Goal: Information Seeking & Learning: Check status

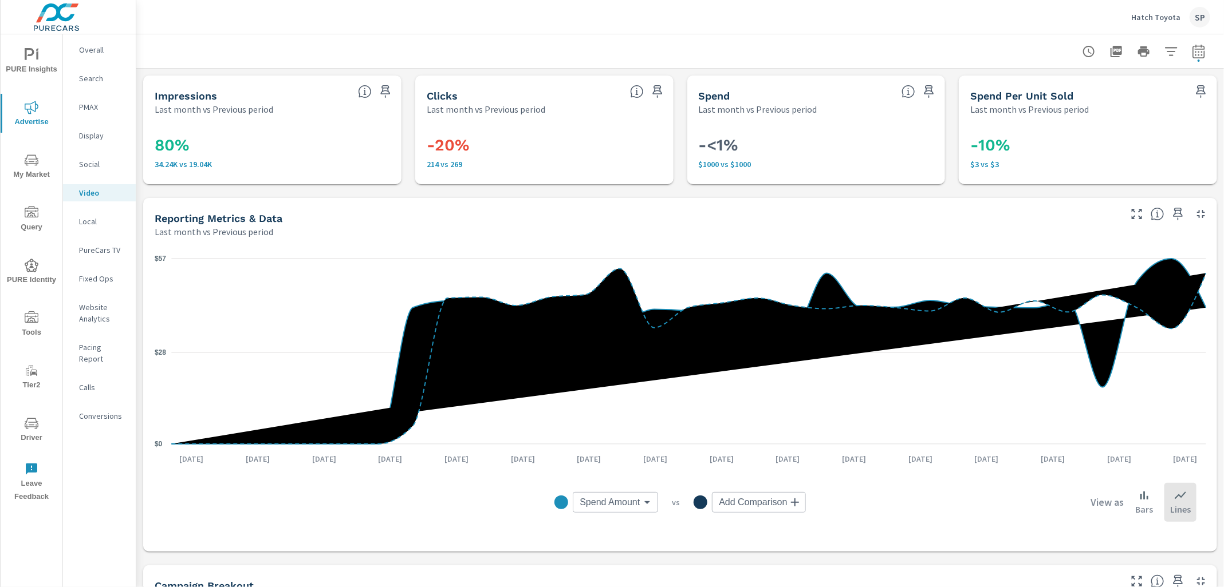
scroll to position [9, 0]
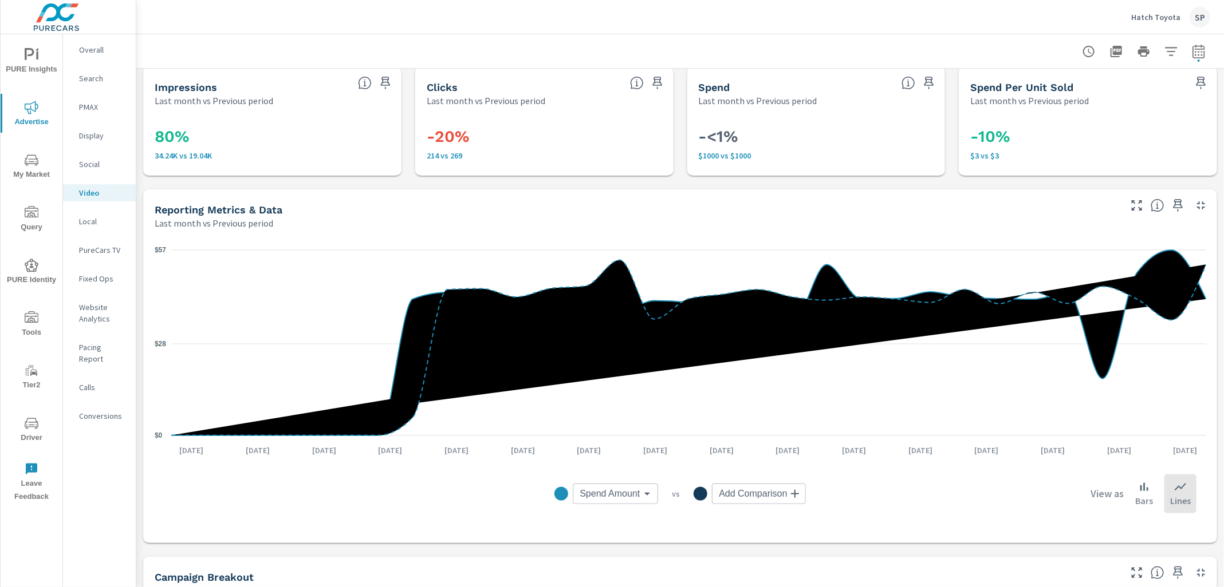
click at [1205, 11] on div "SP" at bounding box center [1199, 17] width 21 height 21
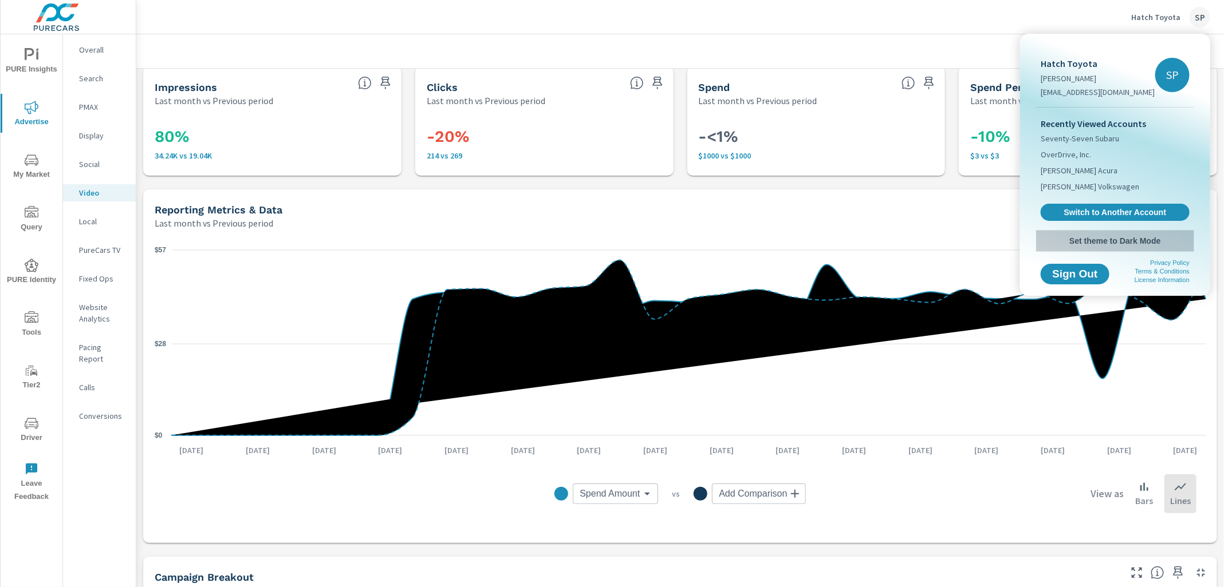
click at [1097, 242] on span "Set theme to Dark Mode" at bounding box center [1114, 241] width 149 height 10
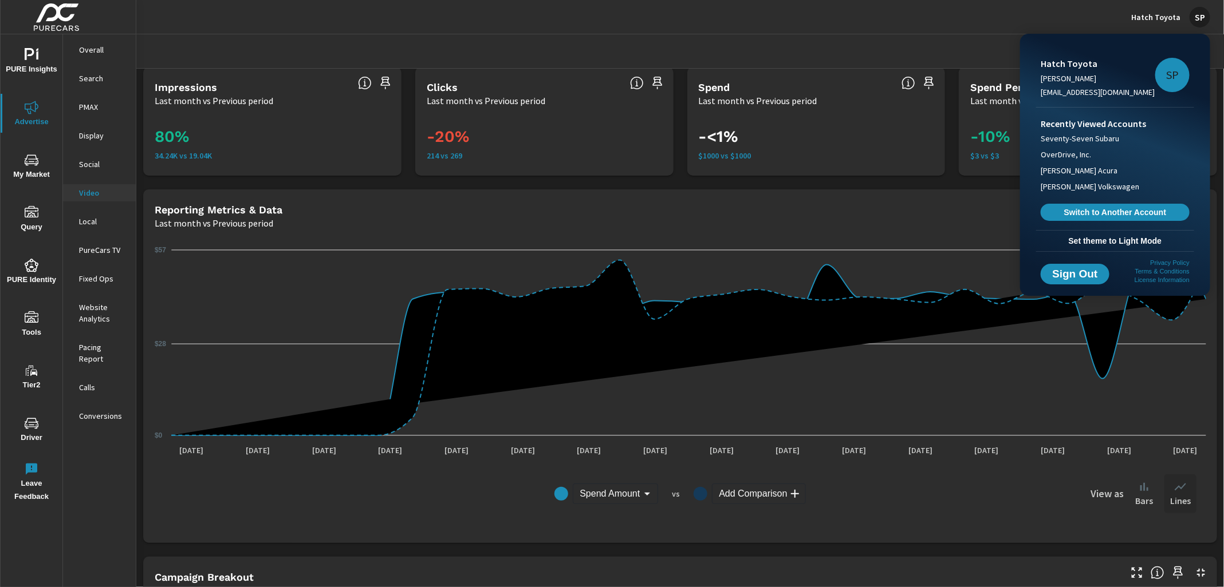
click at [946, 29] on div at bounding box center [612, 293] width 1224 height 587
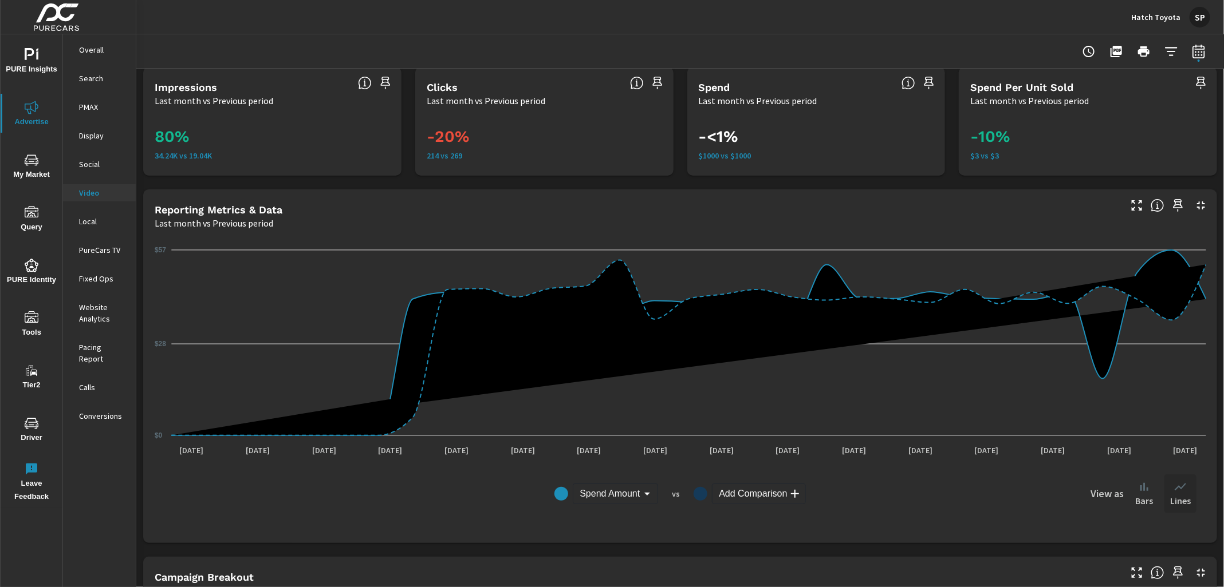
click at [80, 42] on div "Overall" at bounding box center [99, 49] width 73 height 17
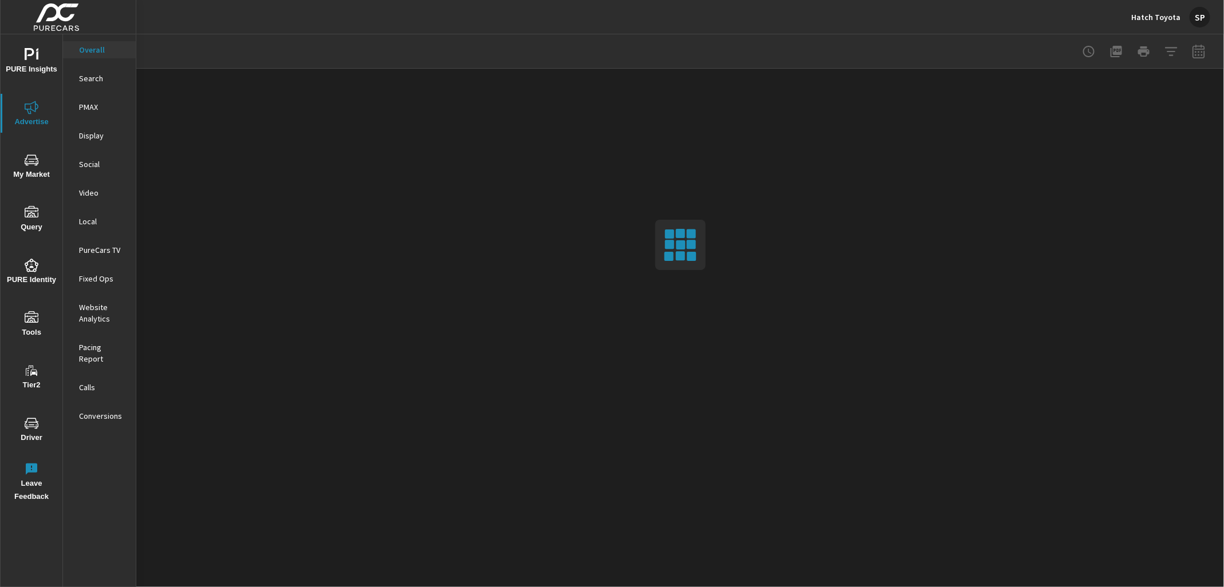
click at [4, 60] on span "PURE Insights" at bounding box center [31, 62] width 55 height 28
